Goal: Task Accomplishment & Management: Complete application form

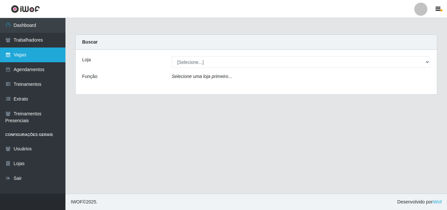
click at [20, 55] on link "Vagas" at bounding box center [32, 54] width 65 height 15
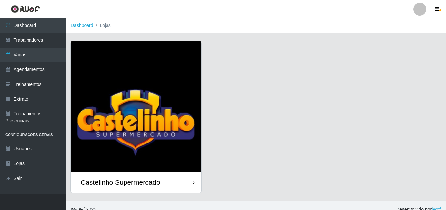
click at [124, 183] on div "Castelinho Supermercado" at bounding box center [121, 182] width 80 height 8
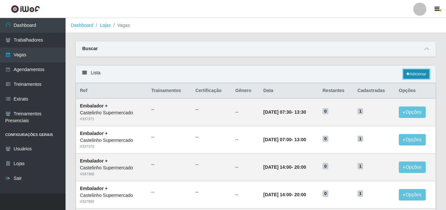
click at [411, 74] on link "Adicionar" at bounding box center [416, 73] width 26 height 9
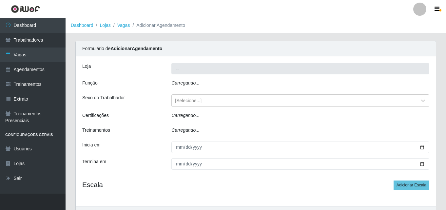
type input "Castelinho Supermercado"
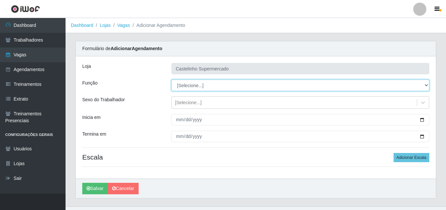
click at [428, 85] on select "[Selecione...] ASG ASG + ASG ++ Balconista de Açougue Balconista de Açougue + B…" at bounding box center [300, 85] width 258 height 11
select select "1"
click at [171, 80] on select "[Selecione...] ASG ASG + ASG ++ Balconista de Açougue Balconista de Açougue + B…" at bounding box center [300, 85] width 258 height 11
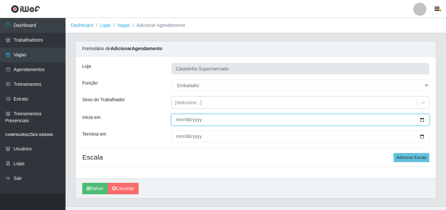
click at [177, 119] on input "Inicia em" at bounding box center [300, 119] width 258 height 11
type input "[DATE]"
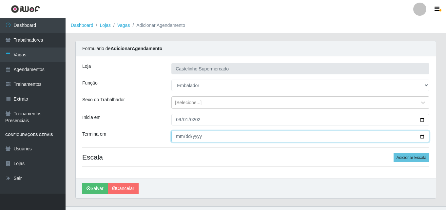
click at [179, 136] on input "Termina em" at bounding box center [300, 136] width 258 height 11
type input "[DATE]"
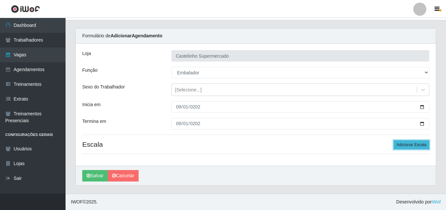
click at [407, 142] on button "Adicionar Escala" at bounding box center [411, 144] width 36 height 9
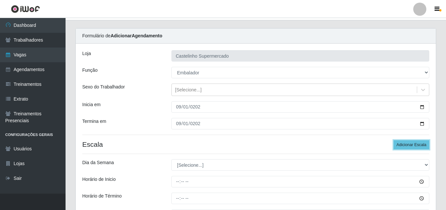
scroll to position [85, 0]
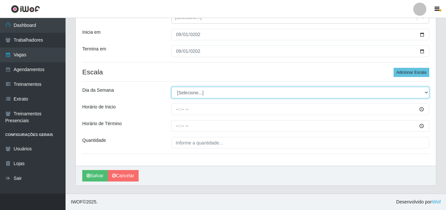
click at [428, 93] on select "[Selecione...] Segunda Terça Quarta Quinta Sexta Sábado Domingo" at bounding box center [300, 92] width 258 height 11
select select "1"
click at [171, 87] on select "[Selecione...] Segunda Terça Quarta Quinta Sexta Sábado Domingo" at bounding box center [300, 92] width 258 height 11
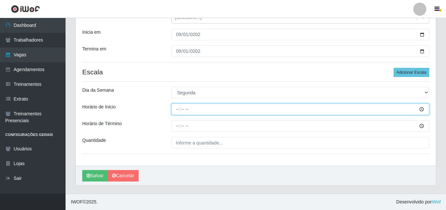
click at [177, 107] on input "Horário de Inicio" at bounding box center [300, 108] width 258 height 11
type input "14:00"
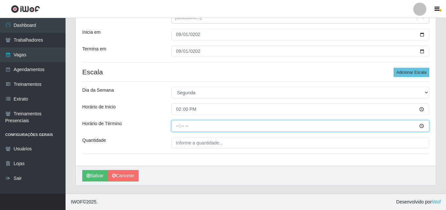
click at [176, 127] on input "Horário de Término" at bounding box center [300, 125] width 258 height 11
click at [178, 123] on input "Horário de Término" at bounding box center [300, 125] width 258 height 11
type input "20:00"
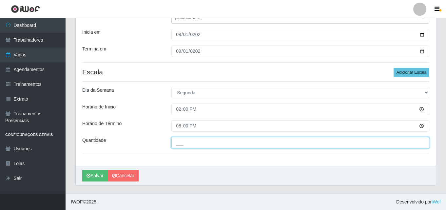
click at [187, 146] on input "___" at bounding box center [300, 142] width 258 height 11
click at [178, 143] on input "_01" at bounding box center [300, 142] width 258 height 11
click at [183, 142] on input "_01" at bounding box center [300, 142] width 258 height 11
type input "1__"
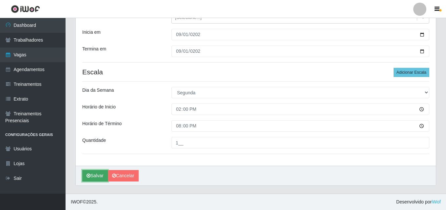
click at [96, 174] on button "Salvar" at bounding box center [95, 175] width 26 height 11
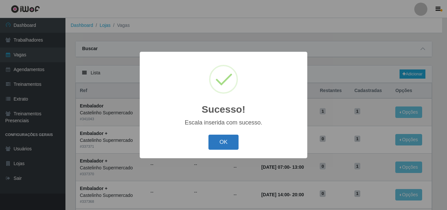
click at [227, 143] on button "OK" at bounding box center [224, 142] width 30 height 15
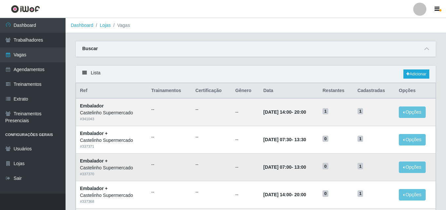
scroll to position [33, 0]
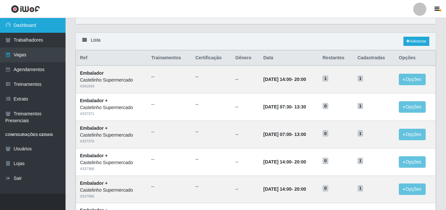
click at [13, 24] on link "Dashboard" at bounding box center [32, 25] width 65 height 15
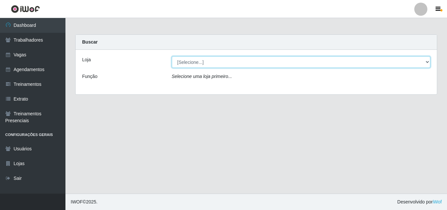
click at [420, 64] on select "[Selecione...] Castelinho Supermercado" at bounding box center [301, 61] width 259 height 11
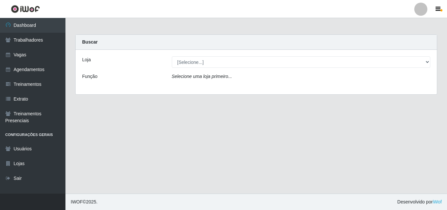
click at [254, 86] on div "Loja [Selecione...] Castelinho Supermercado Função Selecione uma loja primeiro.…" at bounding box center [257, 72] width 362 height 45
click at [220, 78] on icon "Selecione uma loja primeiro..." at bounding box center [202, 76] width 60 height 5
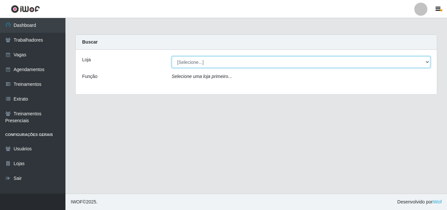
click at [430, 63] on select "[Selecione...] Castelinho Supermercado" at bounding box center [301, 61] width 259 height 11
select select "377"
click at [172, 56] on select "[Selecione...] Castelinho Supermercado" at bounding box center [301, 61] width 259 height 11
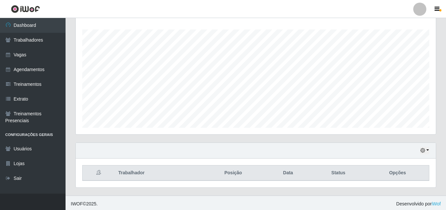
scroll to position [108, 0]
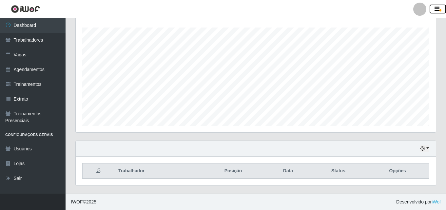
click at [441, 6] on button "button" at bounding box center [437, 9] width 16 height 9
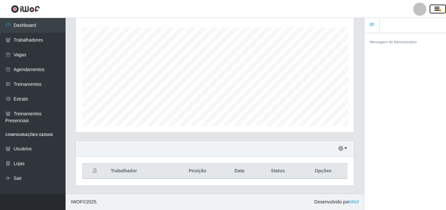
scroll to position [327355, 327213]
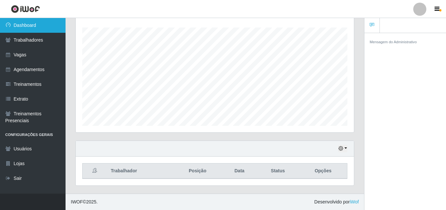
click at [25, 24] on link "Dashboard" at bounding box center [32, 25] width 65 height 15
click at [19, 26] on link "Dashboard" at bounding box center [32, 25] width 65 height 15
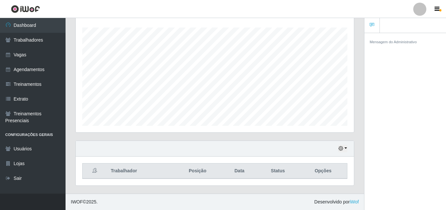
click at [413, 10] on div at bounding box center [419, 9] width 13 height 13
click at [406, 65] on div "Mensagem do Administrativo" at bounding box center [405, 122] width 82 height 179
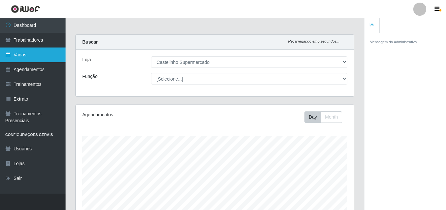
click at [16, 54] on link "Vagas" at bounding box center [32, 54] width 65 height 15
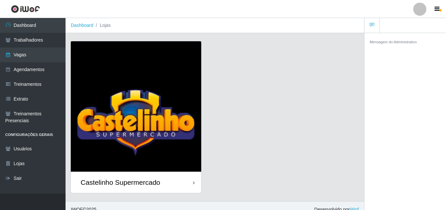
click at [104, 184] on div "Castelinho Supermercado" at bounding box center [121, 182] width 80 height 8
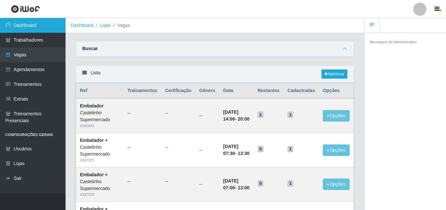
click at [24, 25] on link "Dashboard" at bounding box center [32, 25] width 65 height 15
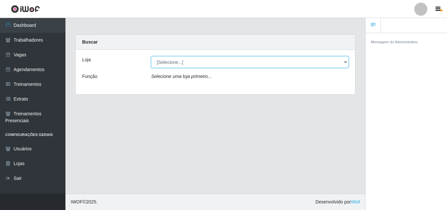
click at [341, 60] on select "[Selecione...] Castelinho Supermercado" at bounding box center [249, 61] width 197 height 11
select select "377"
click at [151, 56] on select "[Selecione...] Castelinho Supermercado" at bounding box center [249, 61] width 197 height 11
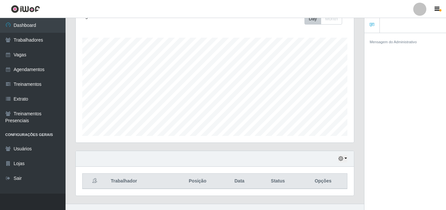
scroll to position [108, 0]
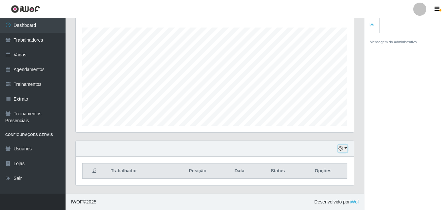
click at [348, 148] on div "Hoje 1 dia 3 dias 1 Semana Não encerrados" at bounding box center [215, 149] width 278 height 16
click at [346, 148] on button "button" at bounding box center [342, 149] width 9 height 8
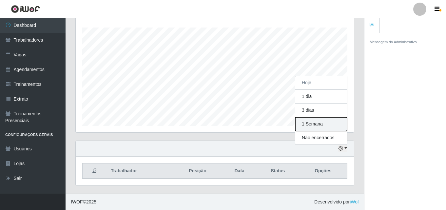
click at [318, 126] on button "1 Semana" at bounding box center [321, 124] width 52 height 14
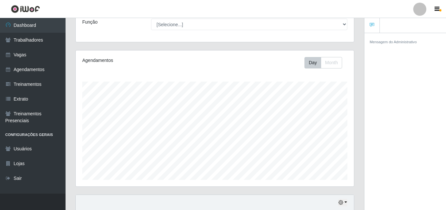
scroll to position [0, 0]
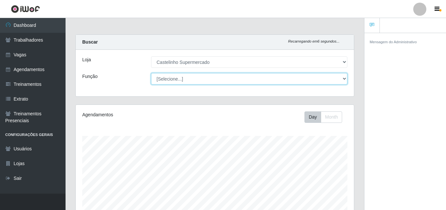
click at [344, 77] on select "[Selecione...] ASG ASG + ASG ++ Balconista de Açougue Balconista de Açougue + B…" at bounding box center [249, 78] width 196 height 11
select select "1"
click at [151, 73] on select "[Selecione...] ASG ASG + ASG ++ Balconista de Açougue Balconista de Açougue + B…" at bounding box center [249, 78] width 196 height 11
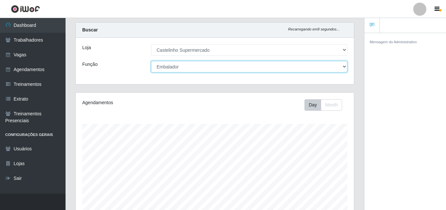
scroll to position [10, 0]
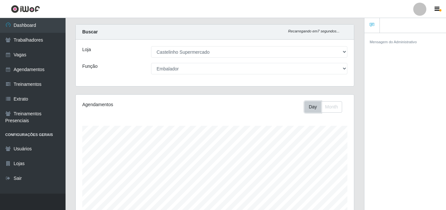
click at [311, 108] on button "Day" at bounding box center [312, 106] width 17 height 11
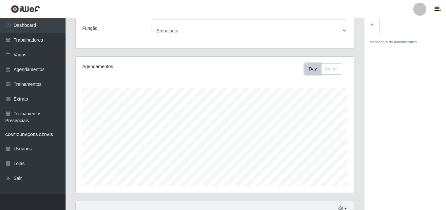
scroll to position [0, 0]
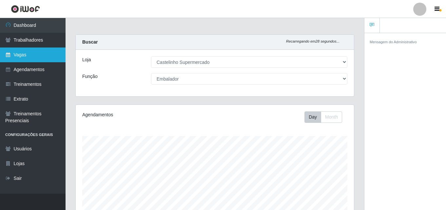
click at [18, 54] on link "Vagas" at bounding box center [32, 54] width 65 height 15
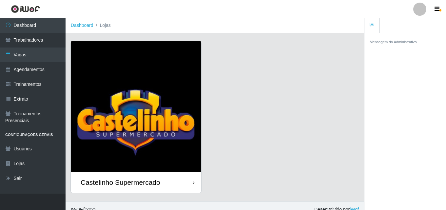
click at [105, 184] on div "Castelinho Supermercado" at bounding box center [121, 182] width 80 height 8
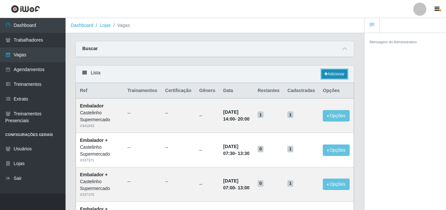
click at [335, 75] on link "Adicionar" at bounding box center [334, 73] width 26 height 9
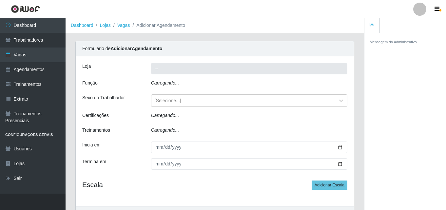
type input "Castelinho Supermercado"
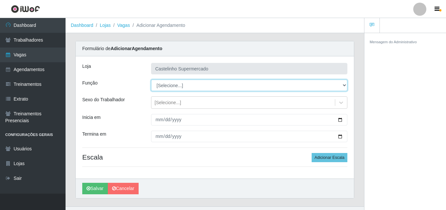
click at [335, 85] on select "[Selecione...] ASG ASG + ASG ++ Balconista de Açougue Balconista de Açougue + B…" at bounding box center [249, 85] width 196 height 11
select select "1"
click at [151, 80] on select "[Selecione...] ASG ASG + ASG ++ Balconista de Açougue Balconista de Açougue + B…" at bounding box center [249, 85] width 196 height 11
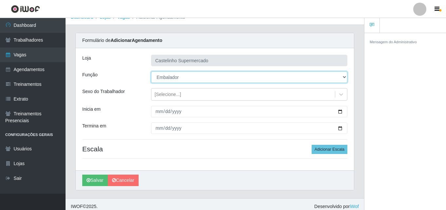
scroll to position [13, 0]
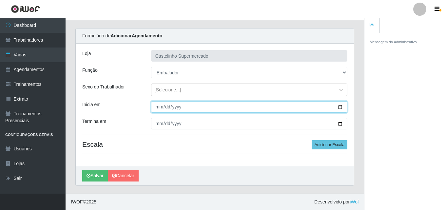
click at [160, 107] on input "Inicia em" at bounding box center [249, 106] width 196 height 11
type input "0202-09-02"
type input "[DATE]"
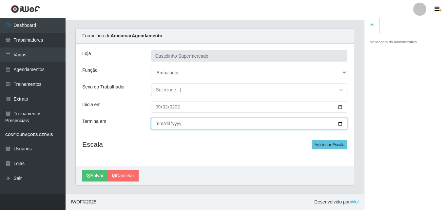
click at [158, 125] on input "Termina em" at bounding box center [249, 123] width 196 height 11
type input "[DATE]"
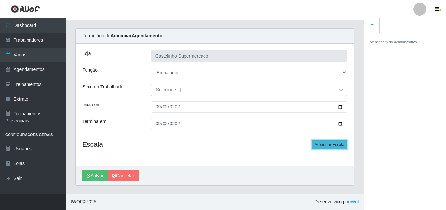
click at [324, 144] on button "Adicionar Escala" at bounding box center [329, 144] width 36 height 9
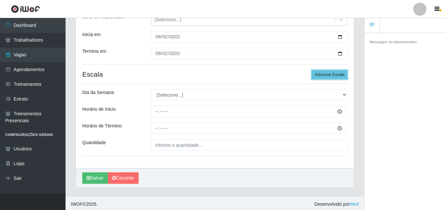
scroll to position [85, 0]
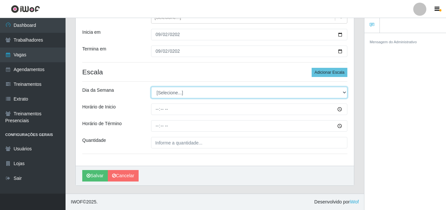
click at [184, 92] on select "[Selecione...] Segunda Terça Quarta Quinta Sexta Sábado Domingo" at bounding box center [249, 92] width 196 height 11
select select "2"
click at [151, 87] on select "[Selecione...] Segunda Terça Quarta Quinta Sexta Sábado Domingo" at bounding box center [249, 92] width 196 height 11
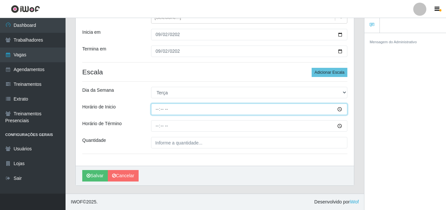
click at [154, 108] on input "Horário de Inicio" at bounding box center [249, 108] width 196 height 11
type input "14:00"
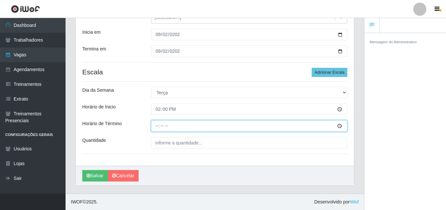
click at [156, 126] on input "Horário de Término" at bounding box center [249, 125] width 196 height 11
type input "20:00"
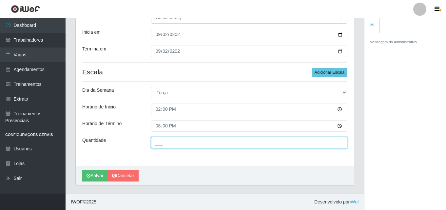
click at [154, 145] on input "___" at bounding box center [249, 142] width 196 height 11
type input "1__"
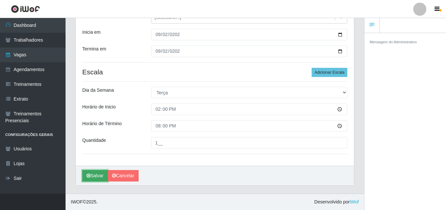
click at [98, 175] on button "Salvar" at bounding box center [95, 175] width 26 height 11
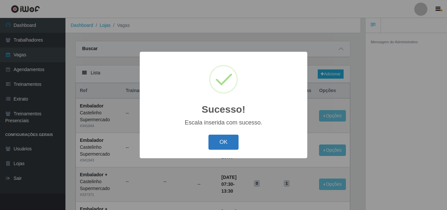
click at [230, 141] on button "OK" at bounding box center [224, 142] width 30 height 15
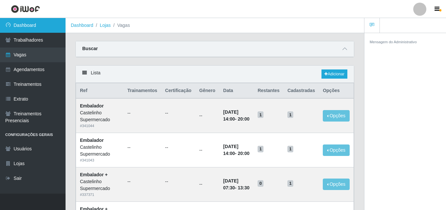
click at [25, 25] on link "Dashboard" at bounding box center [32, 25] width 65 height 15
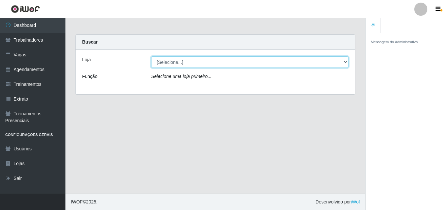
click at [342, 63] on select "[Selecione...] Castelinho Supermercado" at bounding box center [249, 61] width 197 height 11
select select "377"
click at [151, 56] on select "[Selecione...] Castelinho Supermercado" at bounding box center [249, 61] width 197 height 11
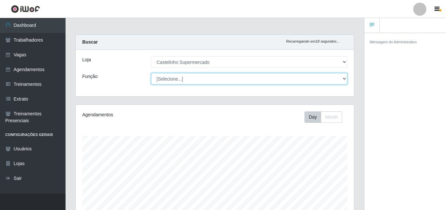
click at [344, 76] on select "[Selecione...] ASG ASG + ASG ++ Balconista de Açougue Balconista de Açougue + B…" at bounding box center [249, 78] width 196 height 11
select select "1"
click at [151, 73] on select "[Selecione...] ASG ASG + ASG ++ Balconista de Açougue Balconista de Açougue + B…" at bounding box center [249, 78] width 196 height 11
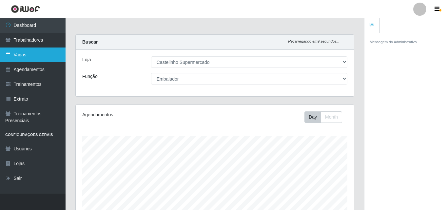
click at [20, 55] on link "Vagas" at bounding box center [32, 54] width 65 height 15
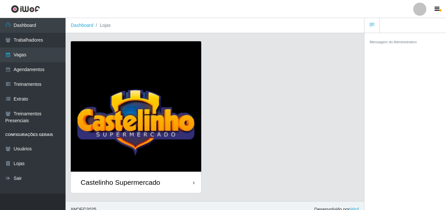
click at [112, 182] on div "Castelinho Supermercado" at bounding box center [121, 182] width 80 height 8
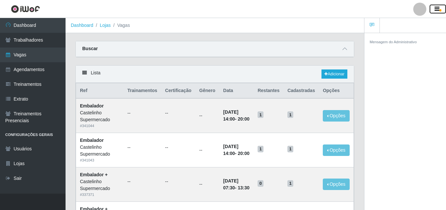
click at [439, 9] on button "button" at bounding box center [437, 9] width 16 height 9
